Goal: Complete application form

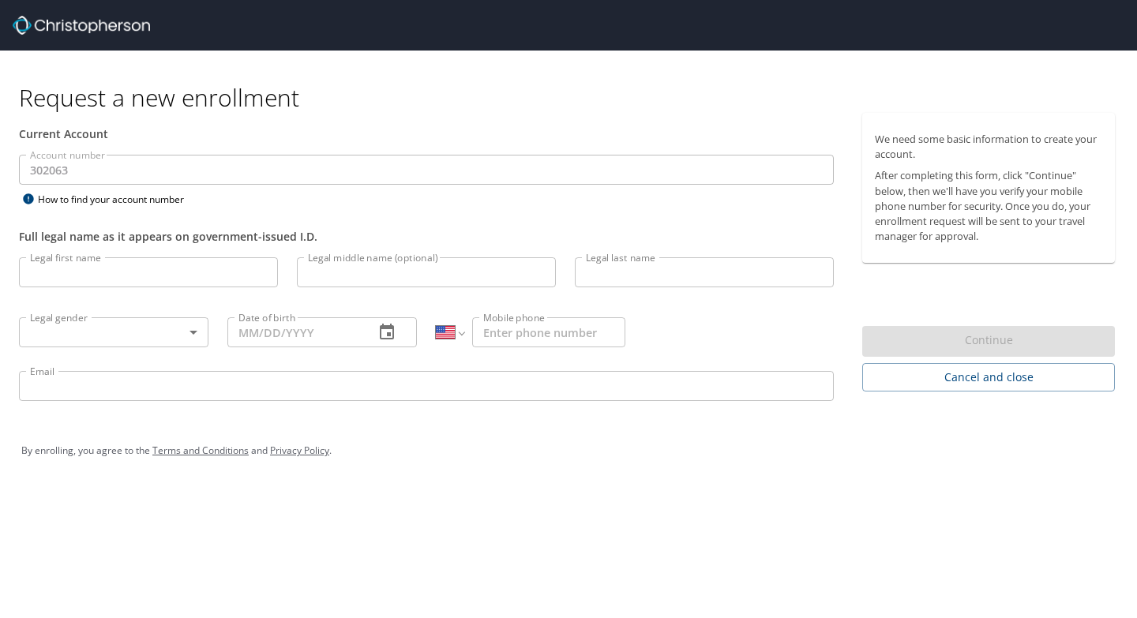
select select "US"
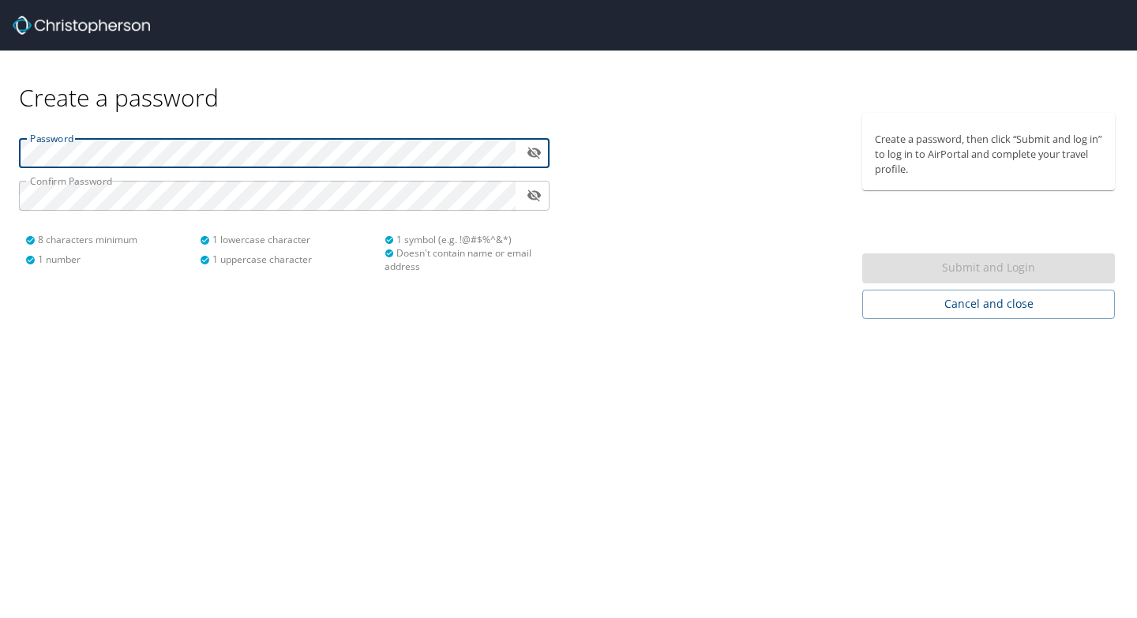
click at [534, 153] on icon "toggle password visibility" at bounding box center [534, 152] width 15 height 15
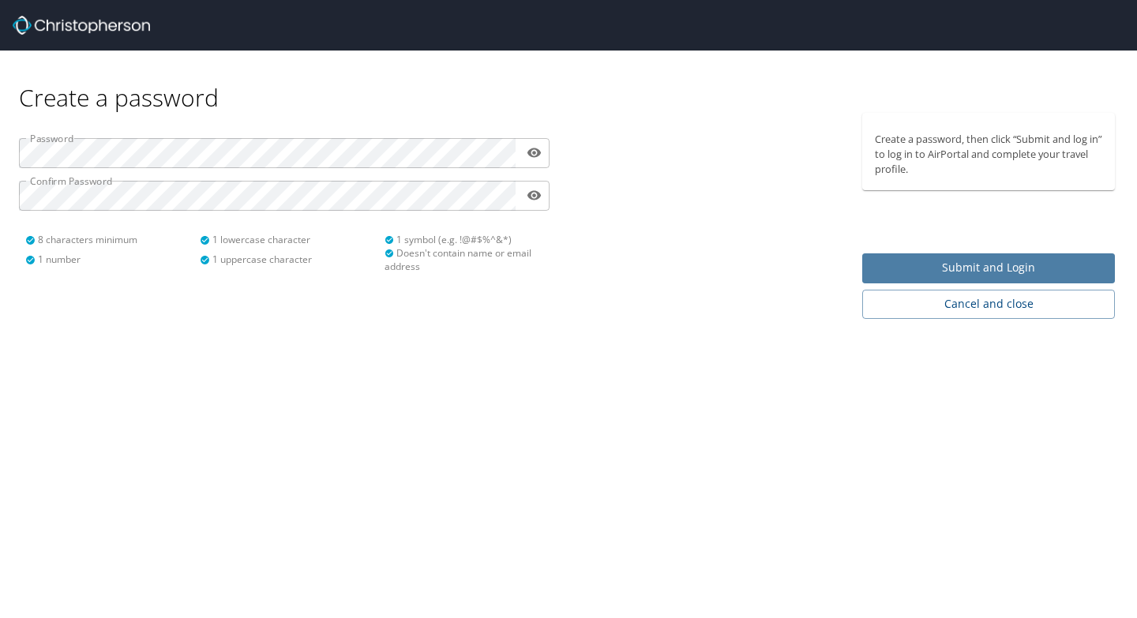
click at [973, 279] on button "Submit and Login" at bounding box center [988, 268] width 253 height 31
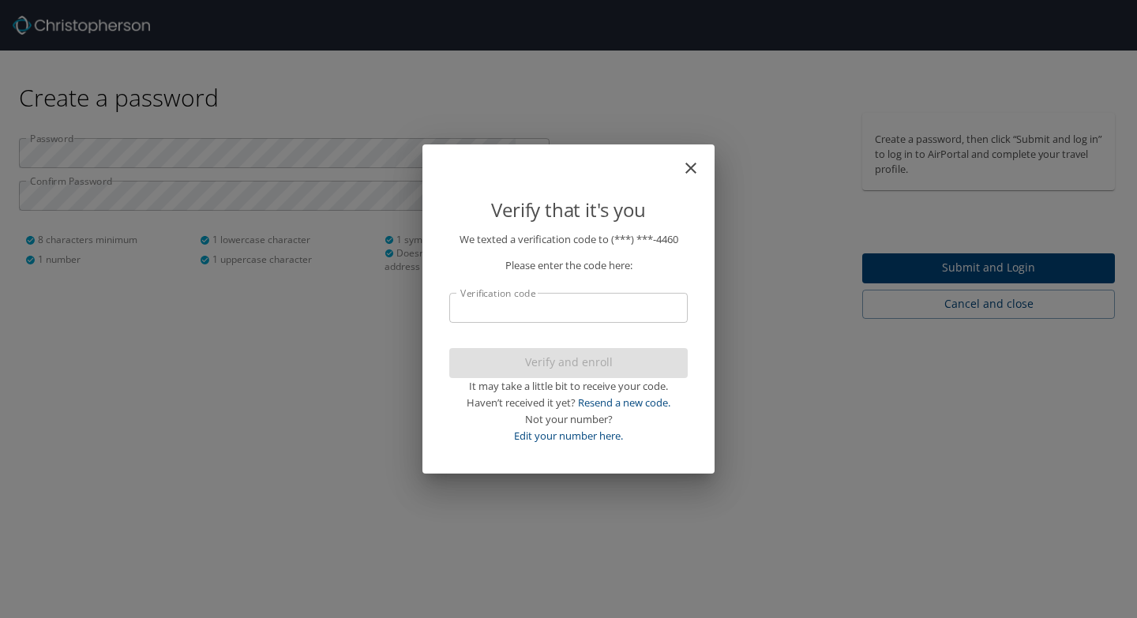
click at [525, 312] on input "Verification code" at bounding box center [568, 308] width 238 height 30
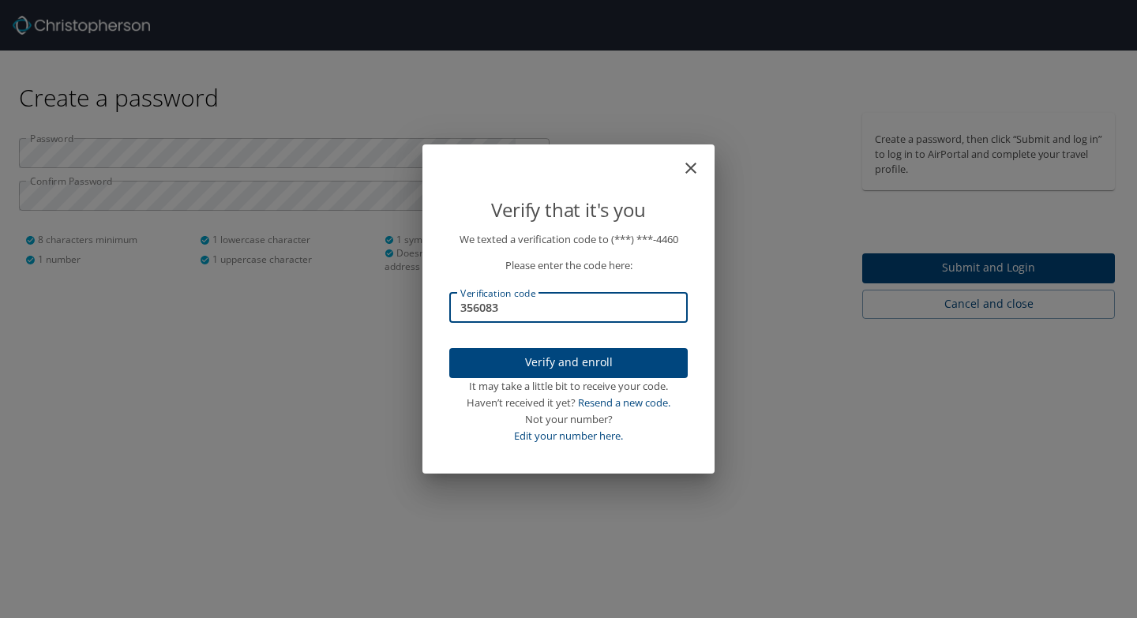
type input "356083"
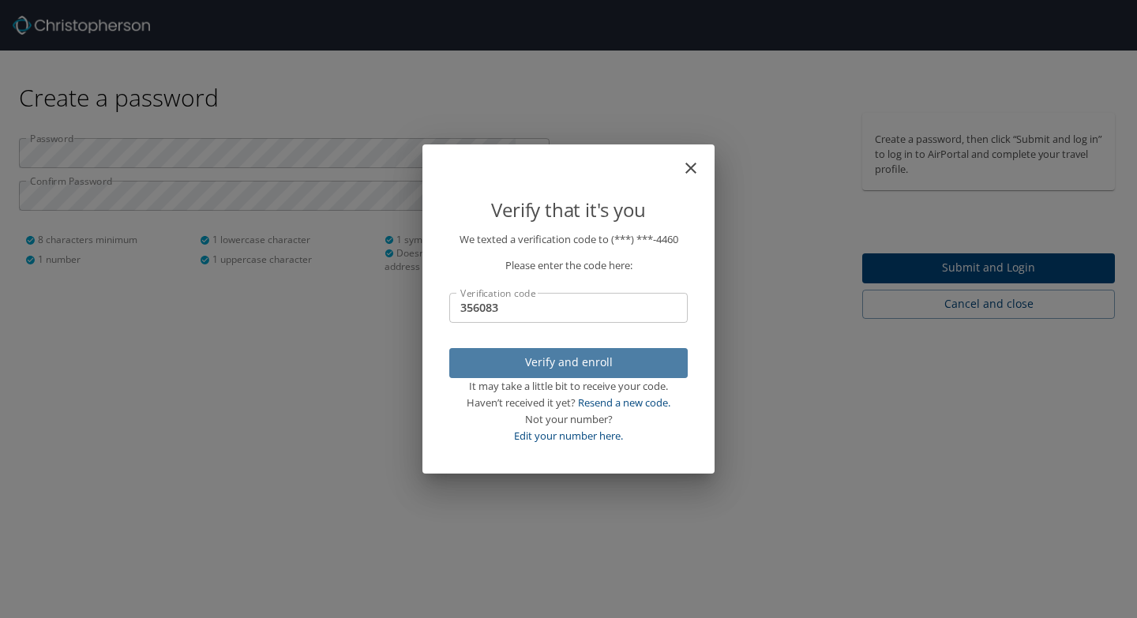
click at [613, 370] on span "Verify and enroll" at bounding box center [568, 363] width 213 height 20
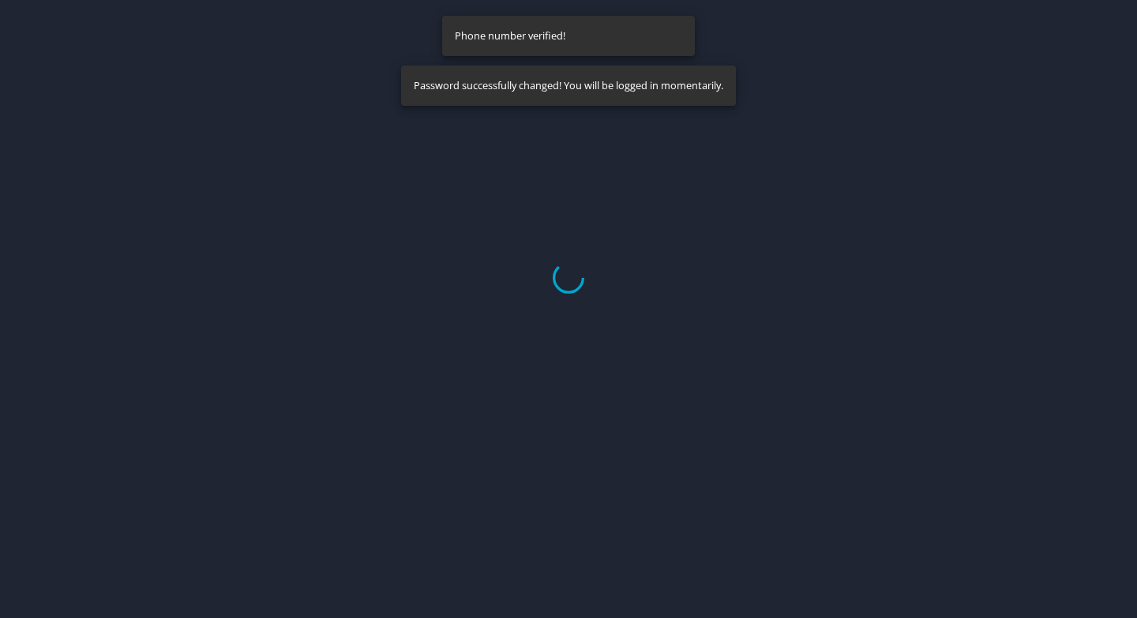
select select "US"
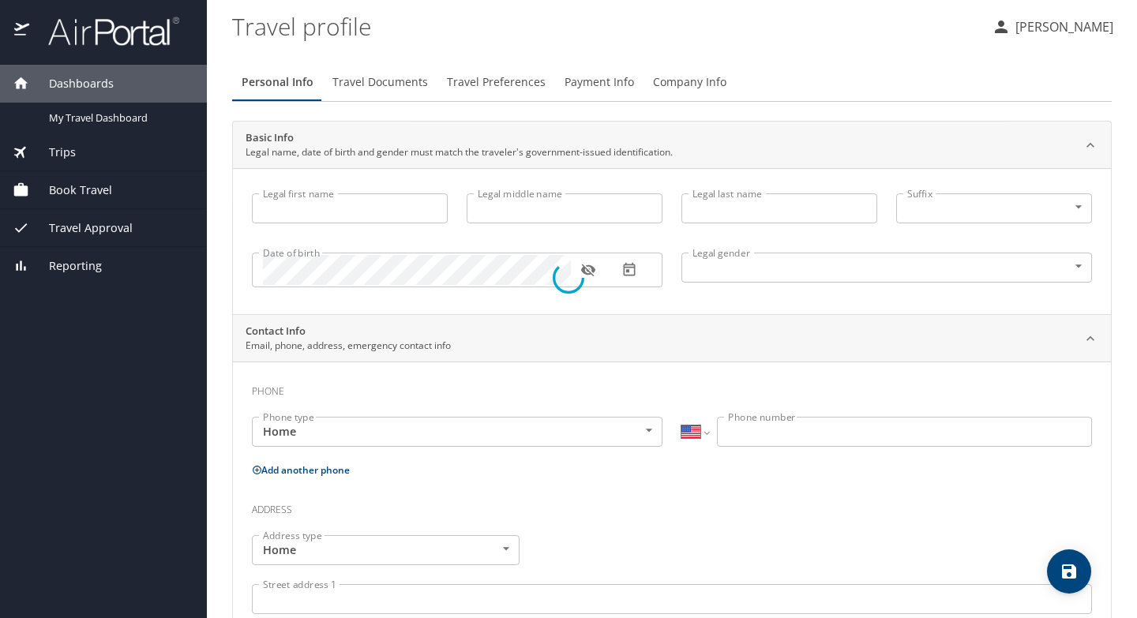
type input "Charlotte"
type input "[PERSON_NAME]"
type input "[DEMOGRAPHIC_DATA]"
select select "US"
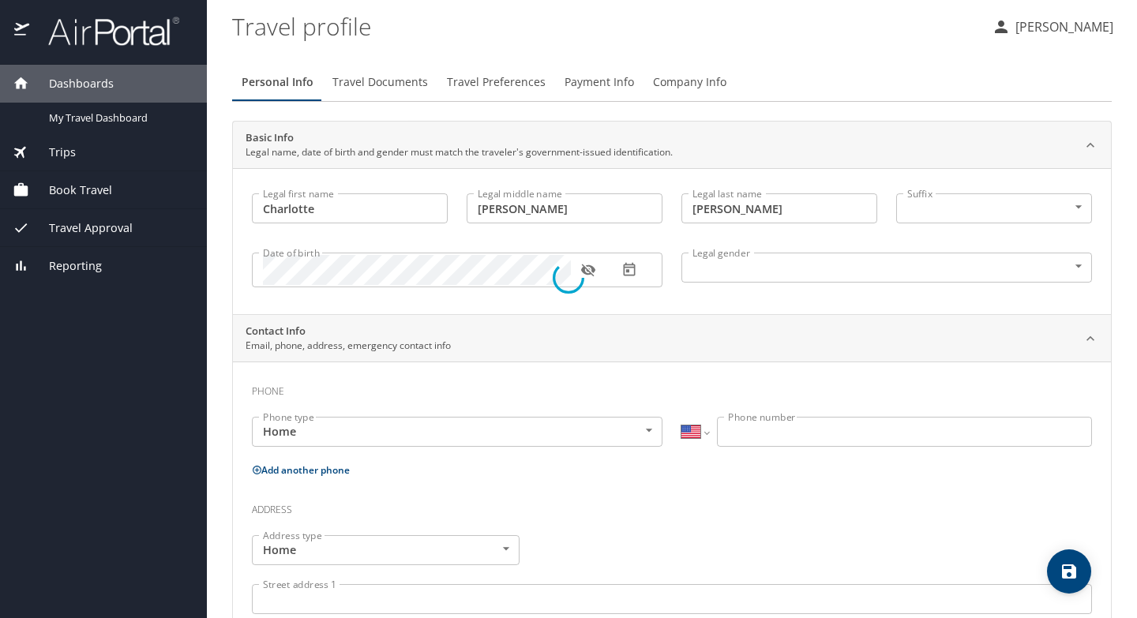
select select "US"
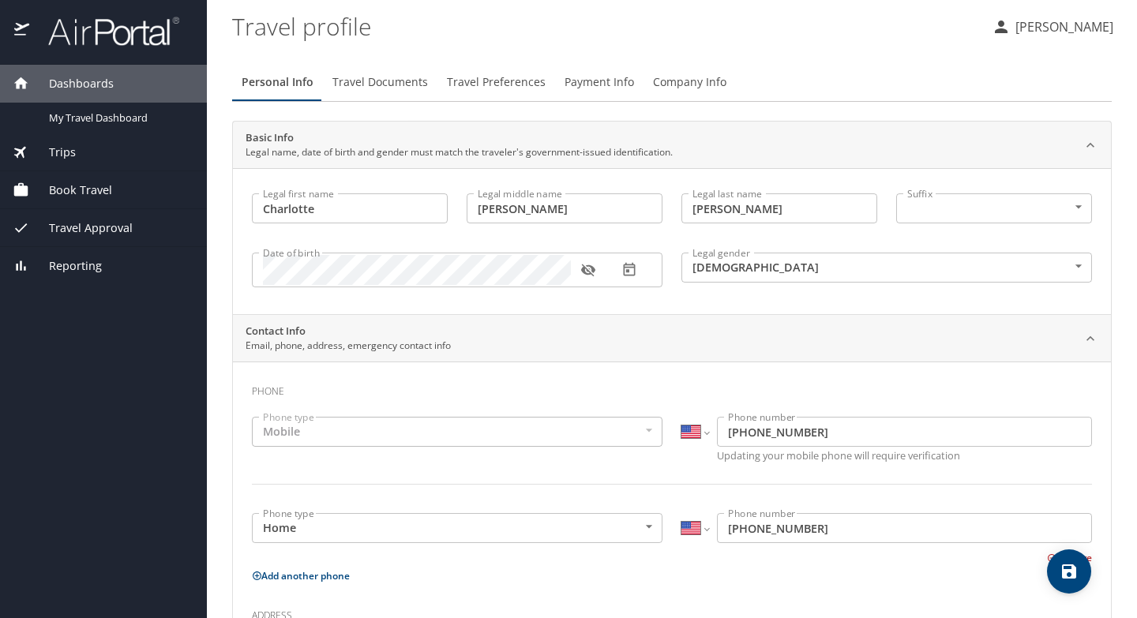
scroll to position [63, 0]
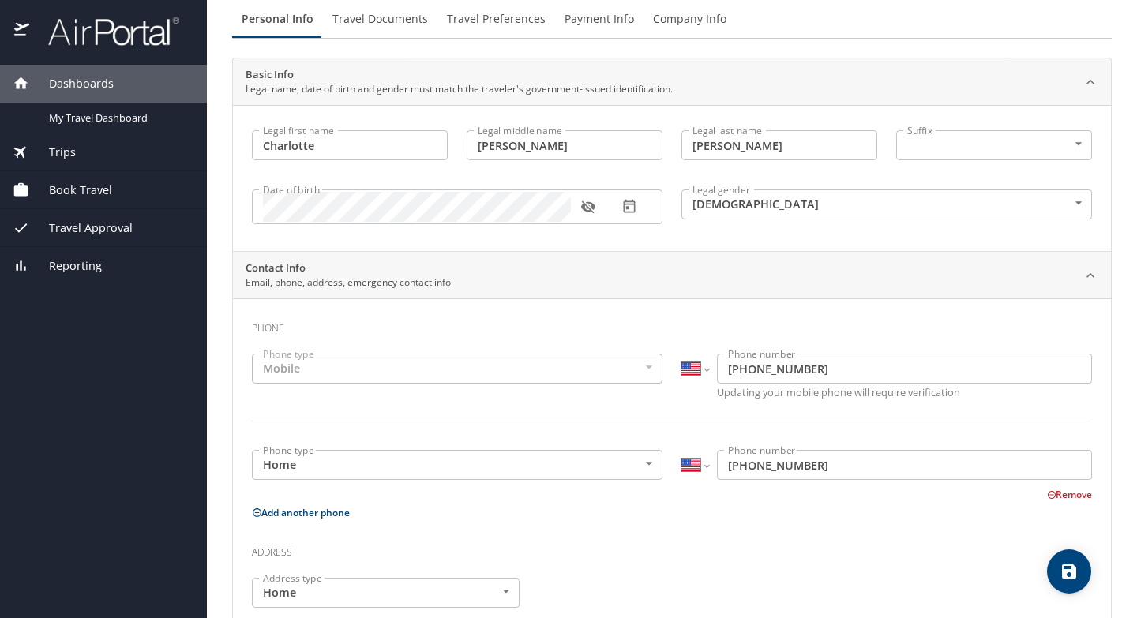
click at [417, 358] on div "Mobile" at bounding box center [457, 369] width 411 height 30
click at [409, 382] on div "Mobile" at bounding box center [457, 369] width 411 height 30
click at [632, 365] on div "Mobile" at bounding box center [457, 369] width 411 height 30
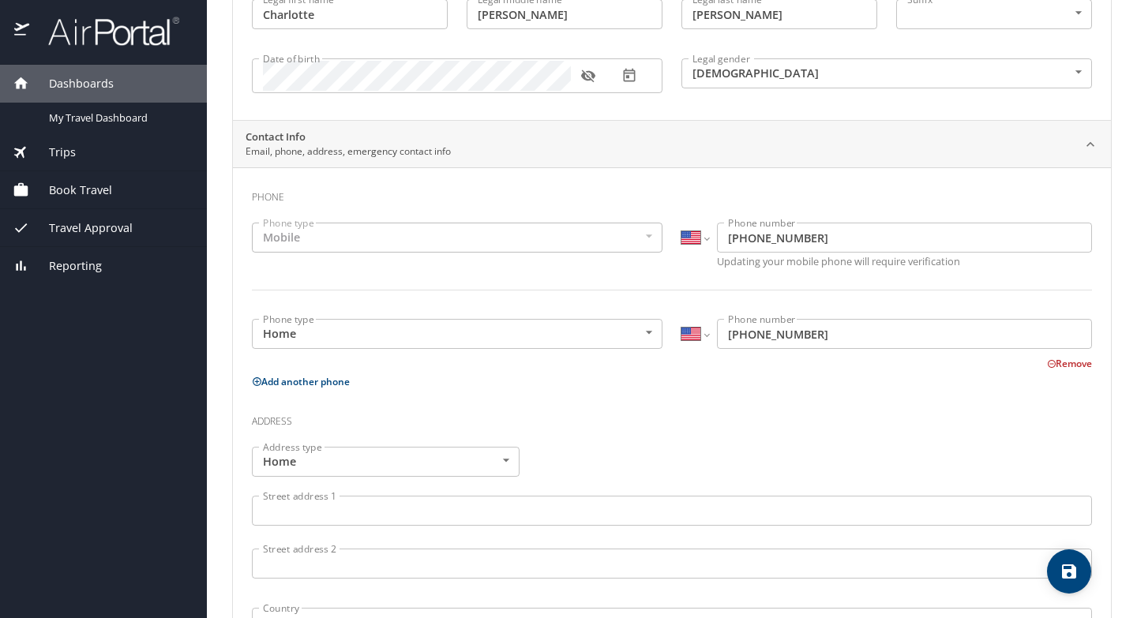
scroll to position [192, 0]
click at [117, 185] on div "Book Travel" at bounding box center [104, 190] width 182 height 17
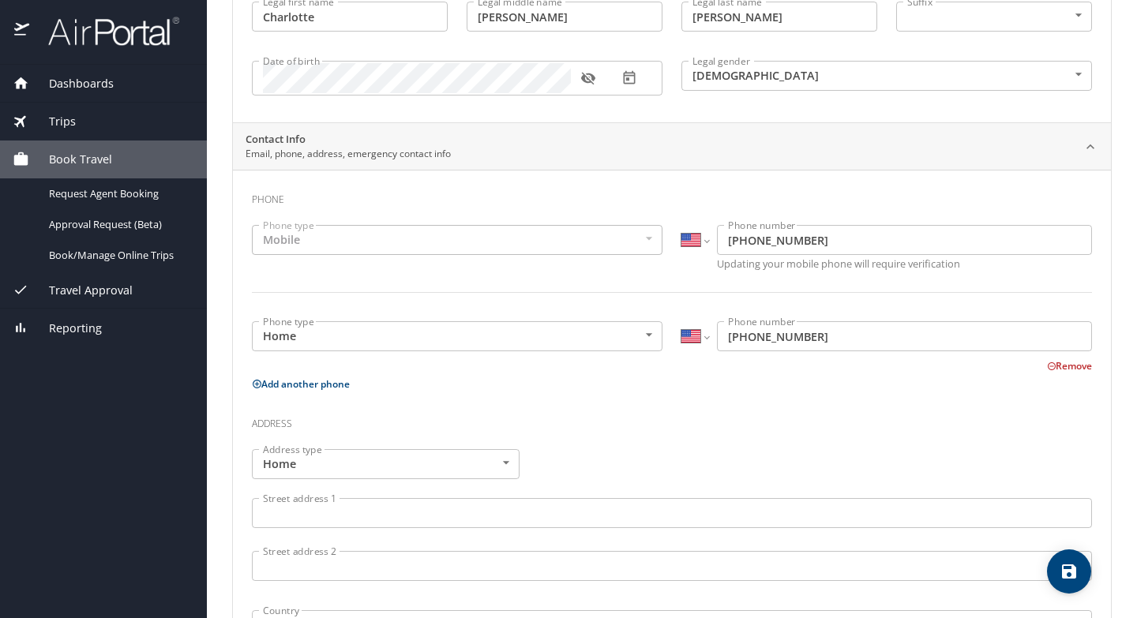
click at [132, 161] on div "Book Travel" at bounding box center [104, 159] width 182 height 17
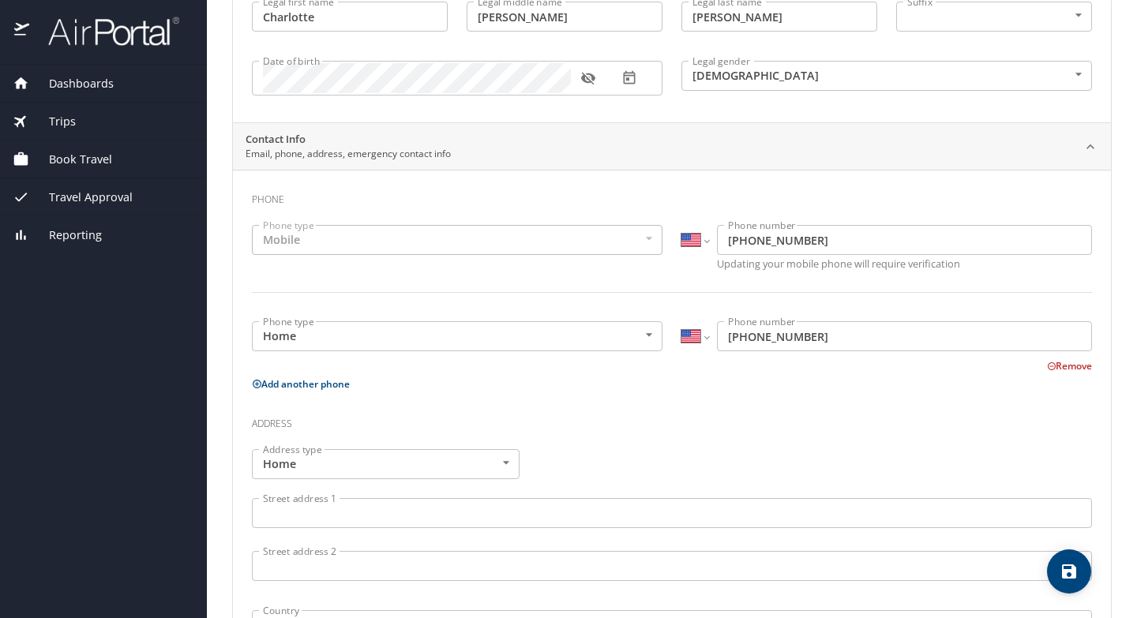
click at [358, 238] on div "Mobile" at bounding box center [457, 240] width 411 height 30
click at [273, 238] on div "Mobile" at bounding box center [457, 240] width 411 height 30
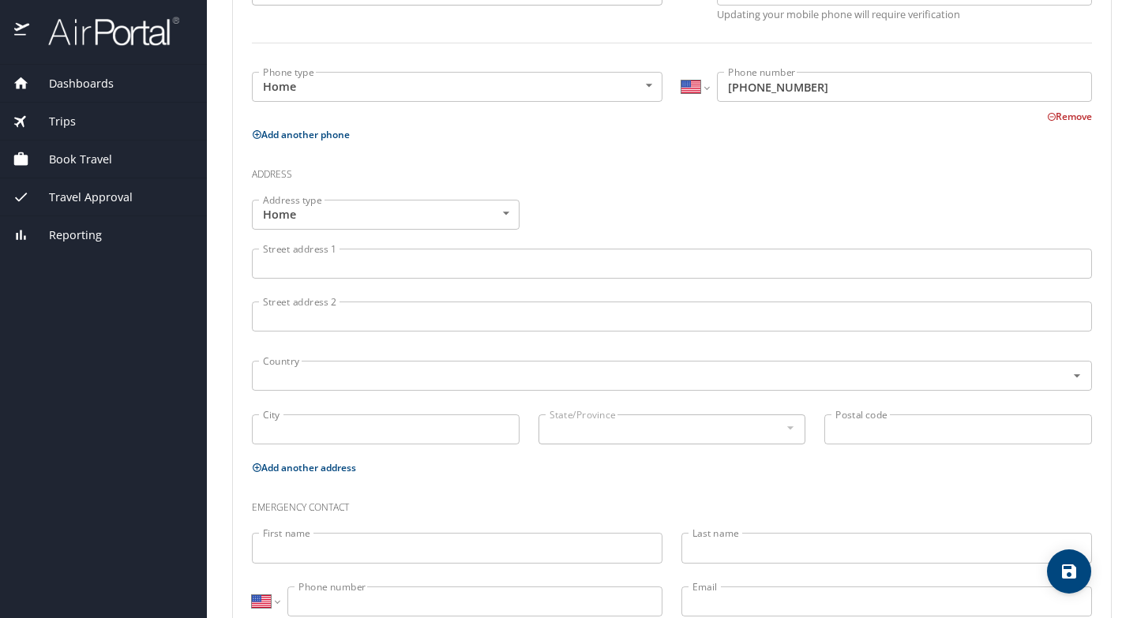
scroll to position [492, 0]
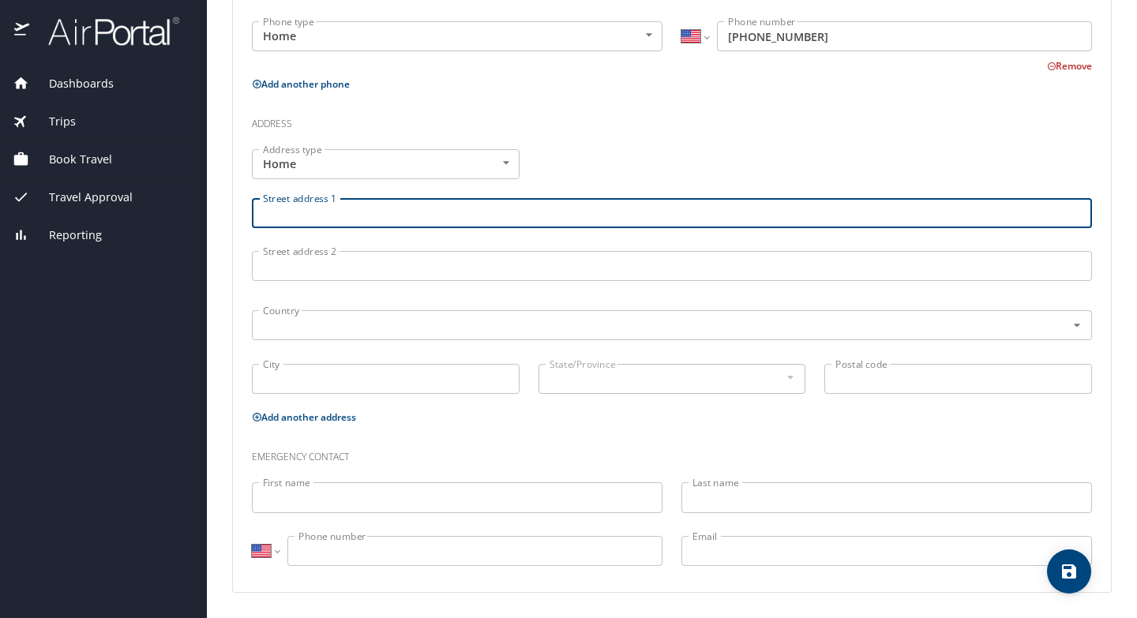
click at [359, 213] on input "Street address 1" at bounding box center [672, 213] width 840 height 30
type input "[STREET_ADDRESS][PERSON_NAME]"
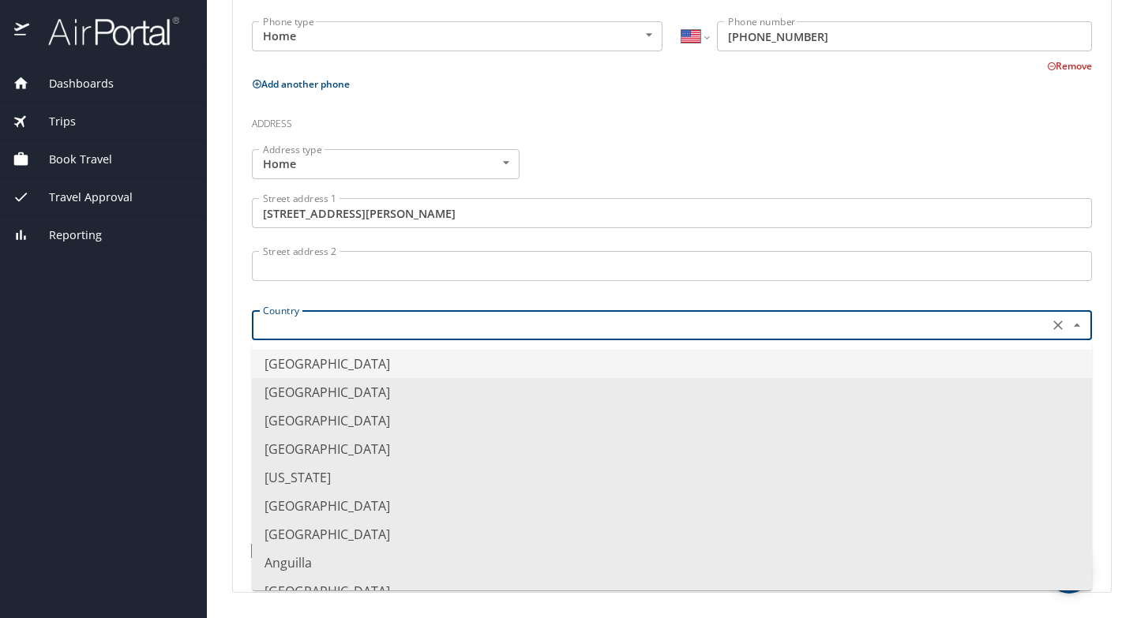
click at [332, 335] on input "text" at bounding box center [649, 325] width 784 height 21
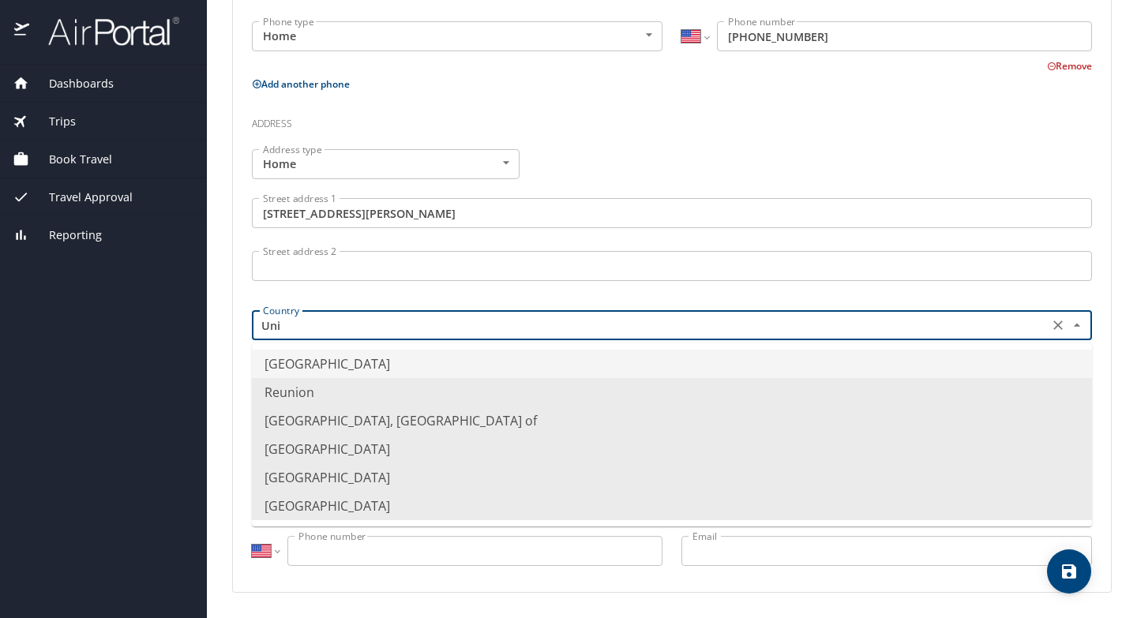
click at [357, 365] on li "[GEOGRAPHIC_DATA]" at bounding box center [672, 364] width 840 height 28
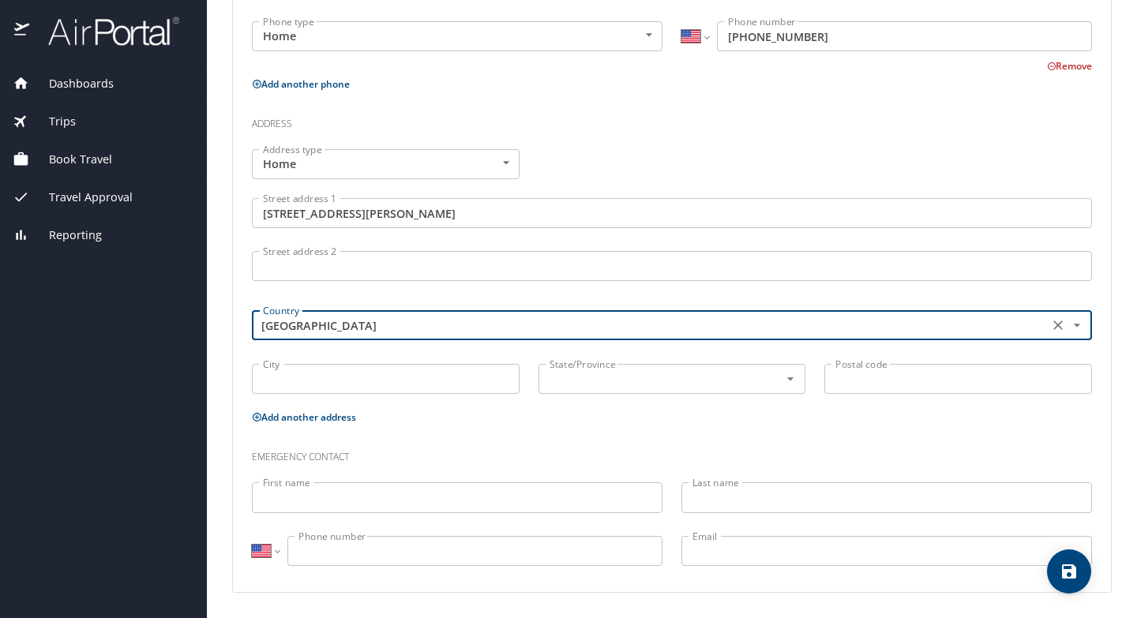
type input "[GEOGRAPHIC_DATA]"
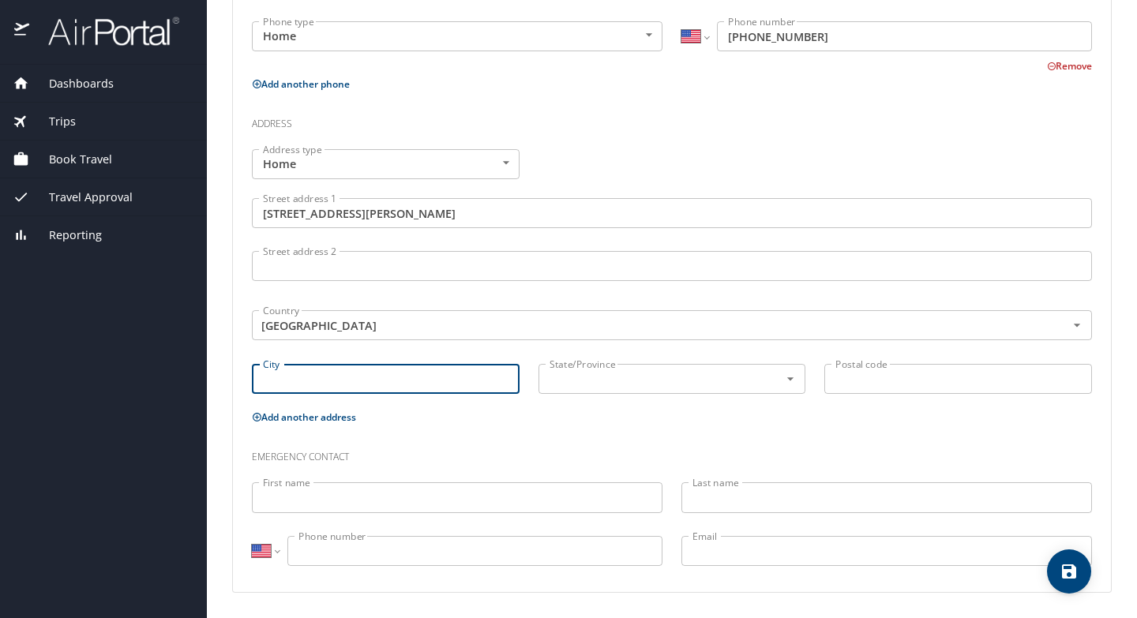
click at [323, 374] on input "City" at bounding box center [386, 379] width 268 height 30
type input "Austin"
click at [553, 382] on input "text" at bounding box center [649, 379] width 212 height 21
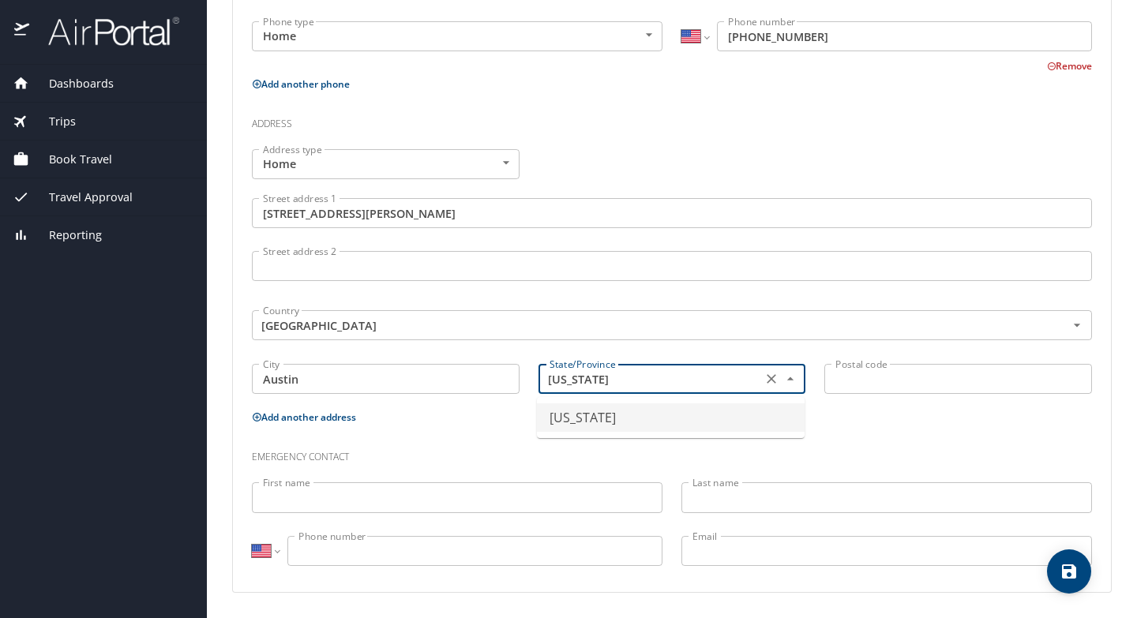
click at [643, 421] on li "[US_STATE]" at bounding box center [671, 417] width 268 height 28
type input "[US_STATE]"
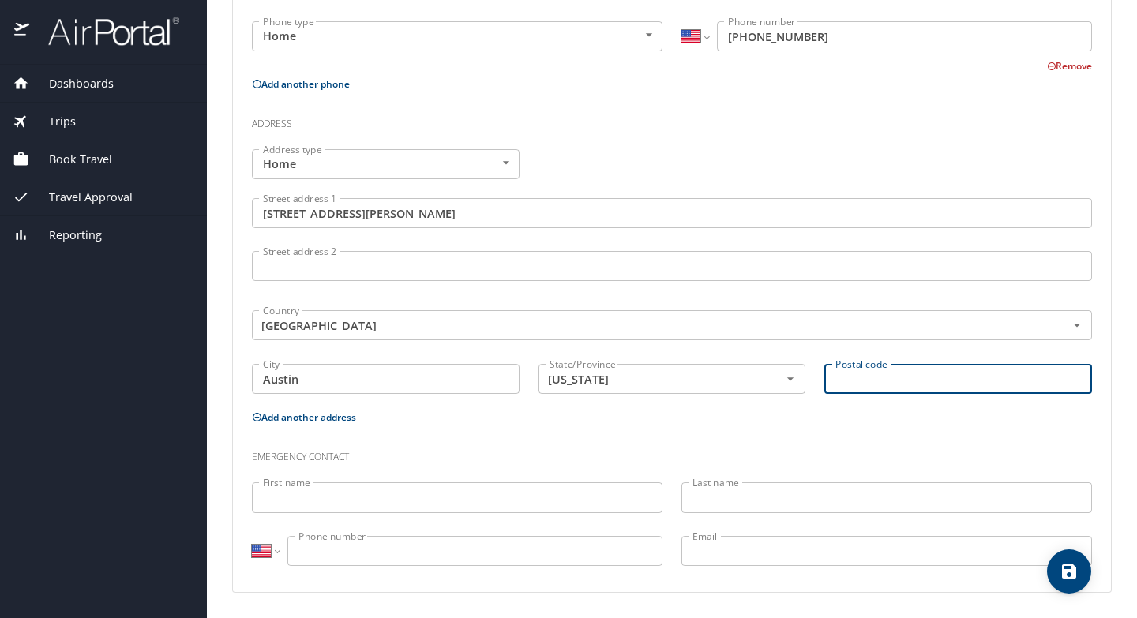
click at [868, 377] on input "Postal code" at bounding box center [958, 379] width 268 height 30
type input "78703"
click at [516, 498] on input "First name" at bounding box center [457, 497] width 411 height 30
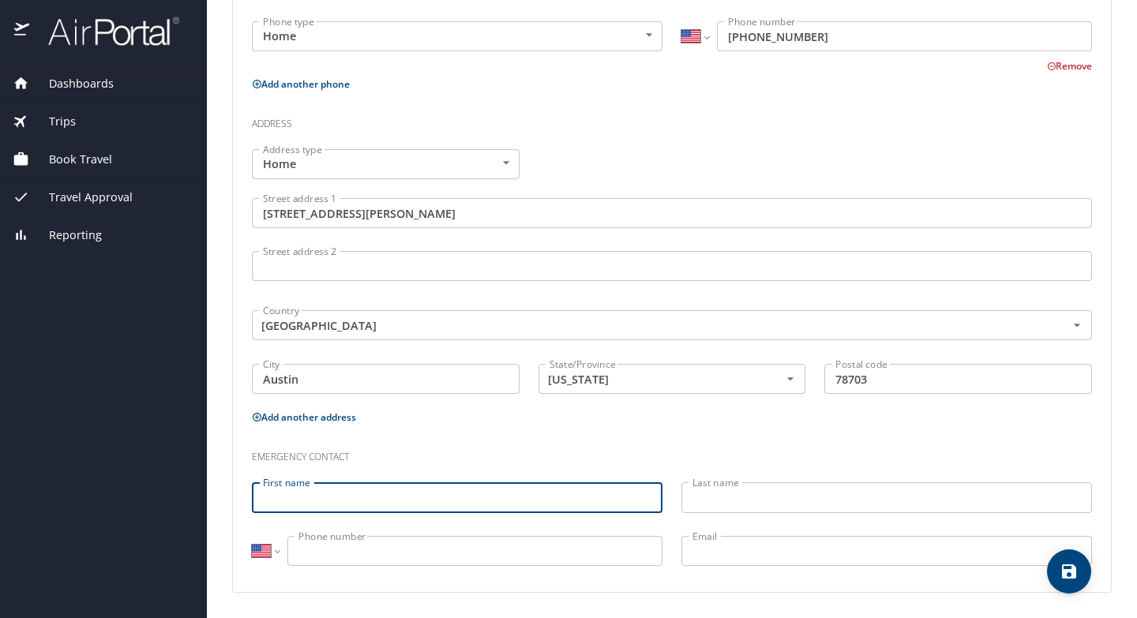
type input "F"
type input "[PERSON_NAME]"
click at [776, 500] on input "Last name" at bounding box center [886, 497] width 411 height 30
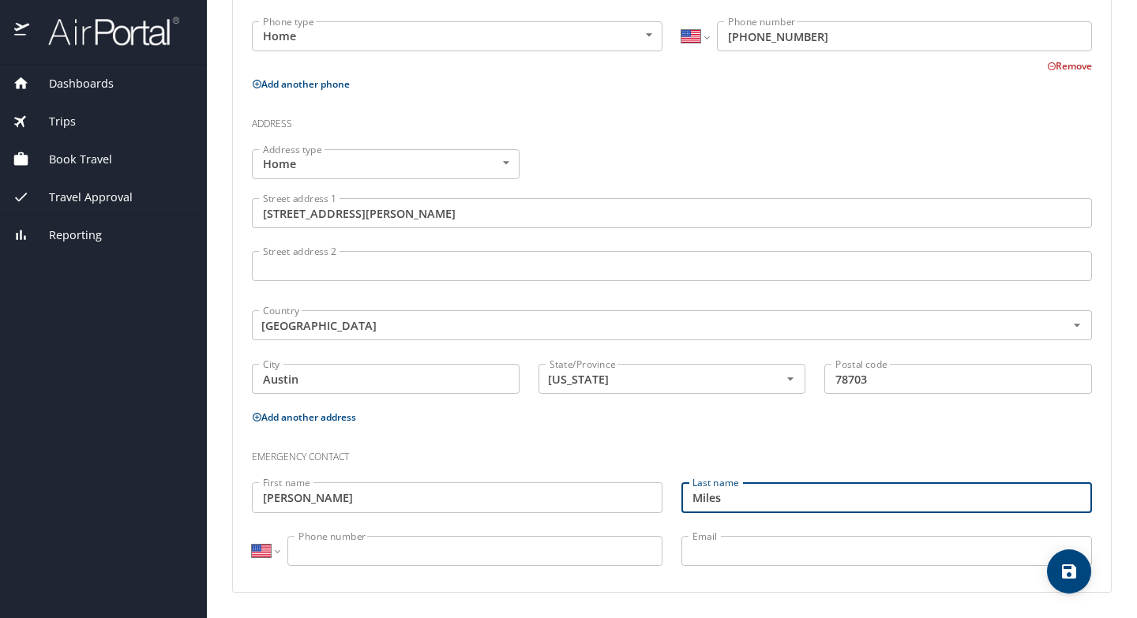
type input "Miles"
click at [617, 542] on input "Phone number" at bounding box center [474, 551] width 375 height 30
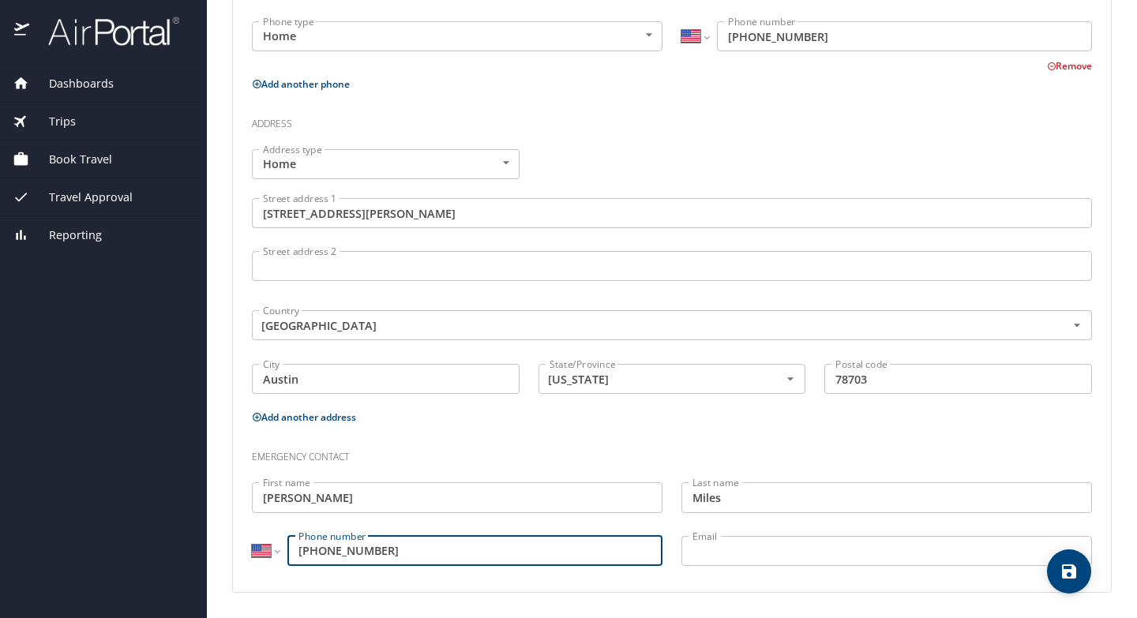
type input "[PHONE_NUMBER]"
click at [782, 550] on input "Email" at bounding box center [886, 551] width 411 height 30
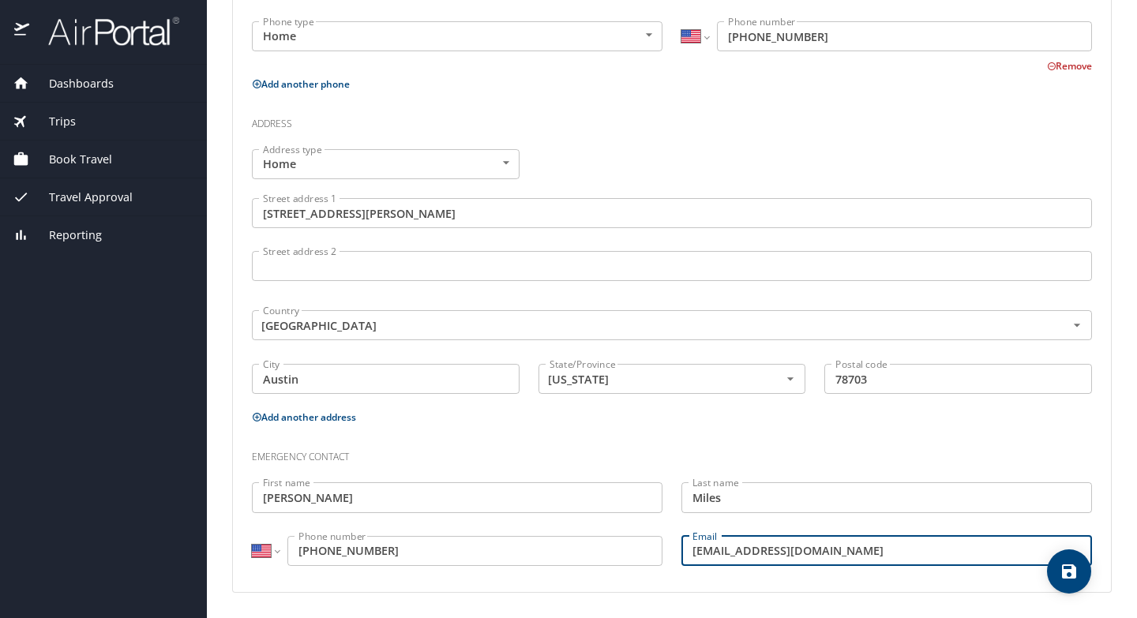
type input "[EMAIL_ADDRESS][DOMAIN_NAME]"
click at [819, 427] on div "Phone Phone type Mobile Mobile Phone type International [GEOGRAPHIC_DATA] [GEOG…" at bounding box center [672, 230] width 840 height 697
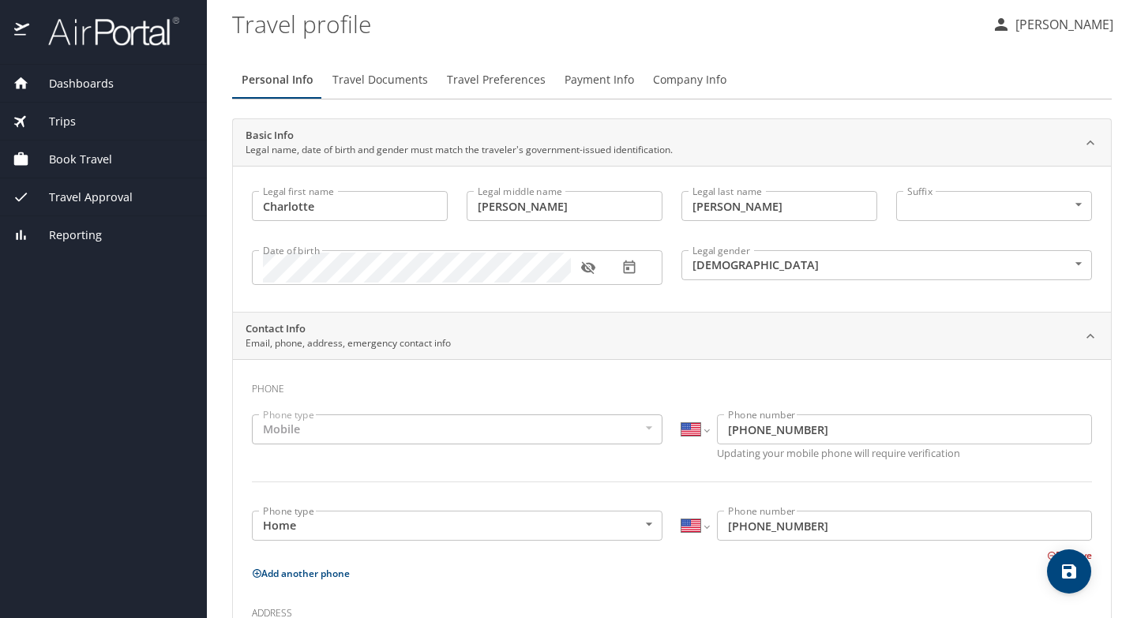
scroll to position [0, 0]
click at [383, 87] on span "Travel Documents" at bounding box center [380, 83] width 96 height 20
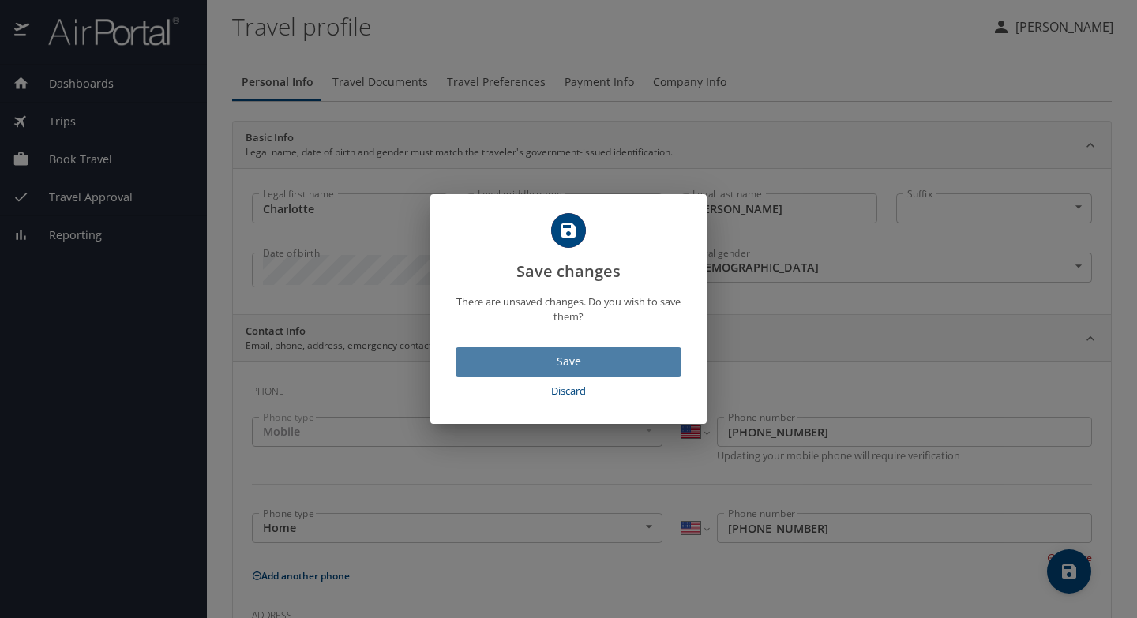
click at [624, 363] on span "Save" at bounding box center [568, 362] width 201 height 20
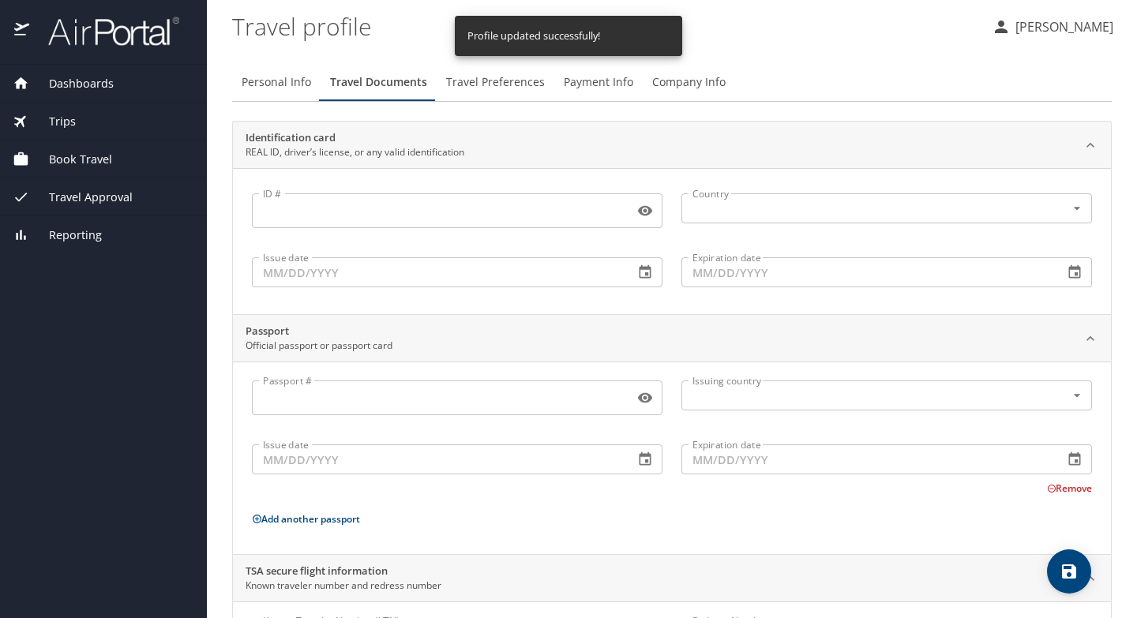
click at [84, 151] on span "Book Travel" at bounding box center [70, 159] width 83 height 17
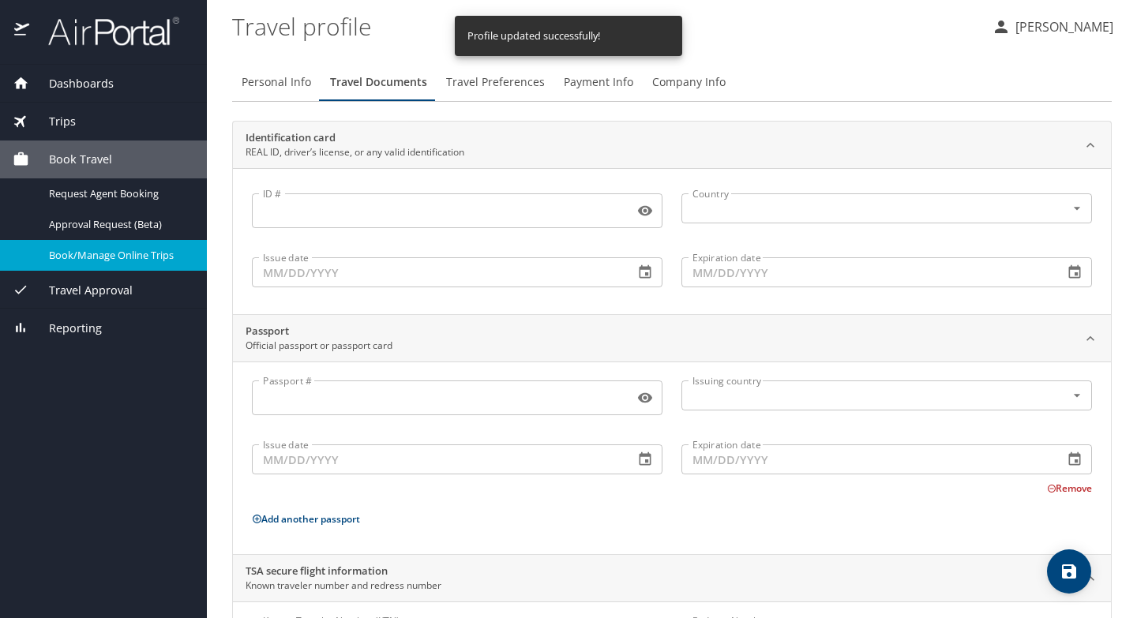
click at [100, 261] on span "Book/Manage Online Trips" at bounding box center [118, 255] width 139 height 15
